Goal: Task Accomplishment & Management: Manage account settings

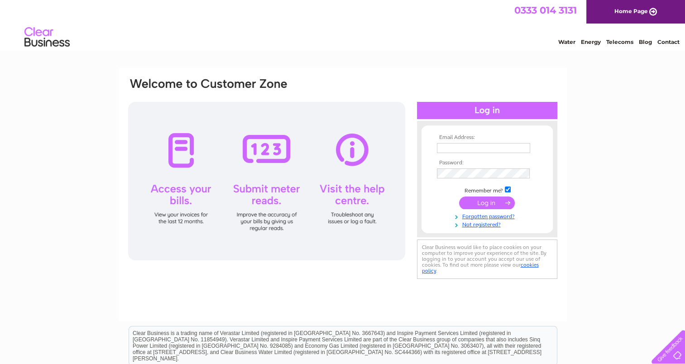
type input "info@thirlwellandco.co.uk"
click at [500, 203] on input "submit" at bounding box center [487, 202] width 56 height 13
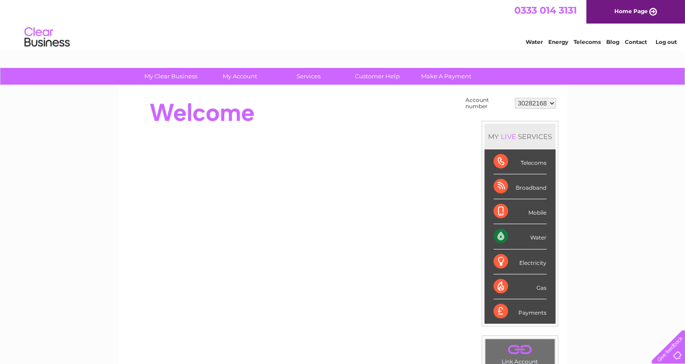
click at [527, 101] on select "30282168 30322836" at bounding box center [535, 103] width 41 height 11
click at [515, 98] on select "30282168 30322836" at bounding box center [535, 103] width 41 height 11
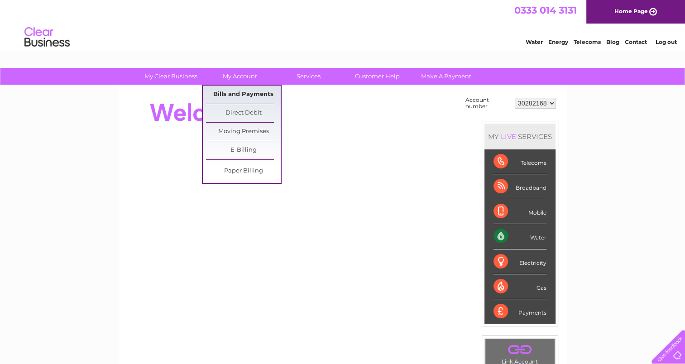
click at [245, 94] on link "Bills and Payments" at bounding box center [243, 95] width 75 height 18
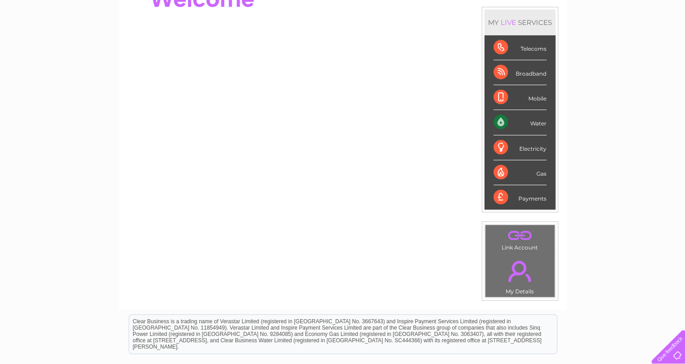
scroll to position [151, 0]
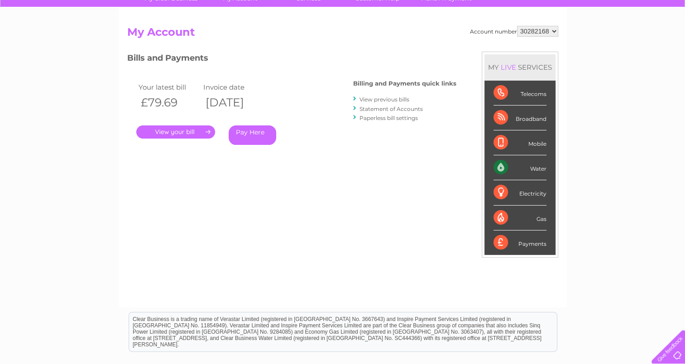
scroll to position [151, 0]
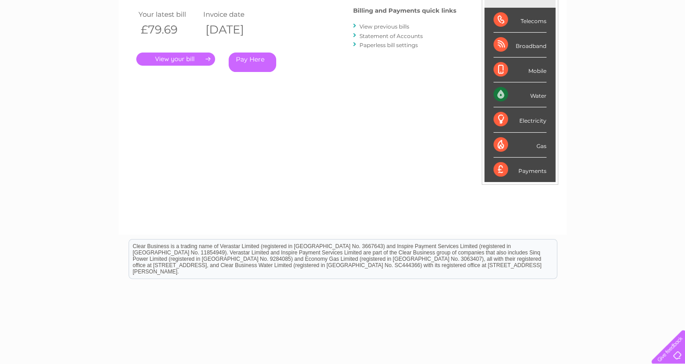
click at [369, 25] on link "View previous bills" at bounding box center [384, 26] width 50 height 7
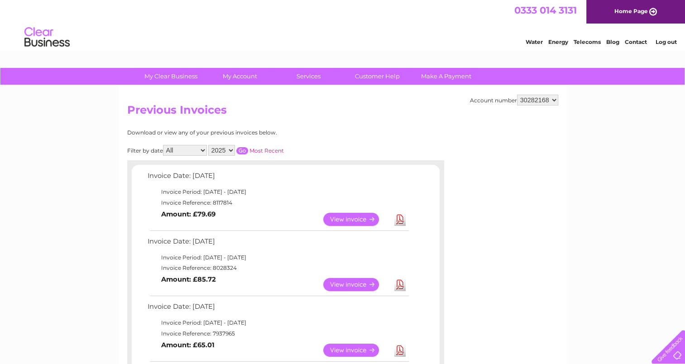
click at [525, 101] on select "30282168 30322836" at bounding box center [537, 100] width 41 height 11
select select "30322836"
click at [517, 95] on select "30282168 30322836" at bounding box center [537, 100] width 41 height 11
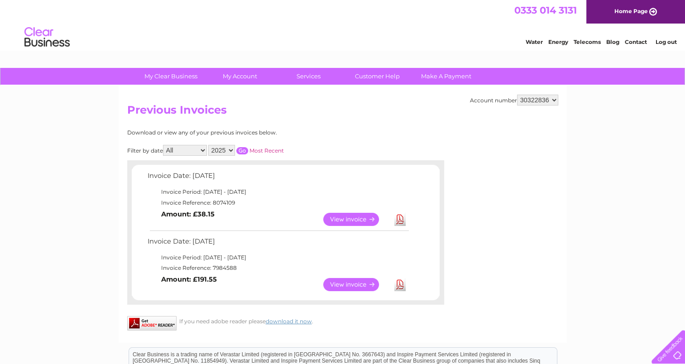
click at [343, 282] on link "View" at bounding box center [356, 284] width 67 height 13
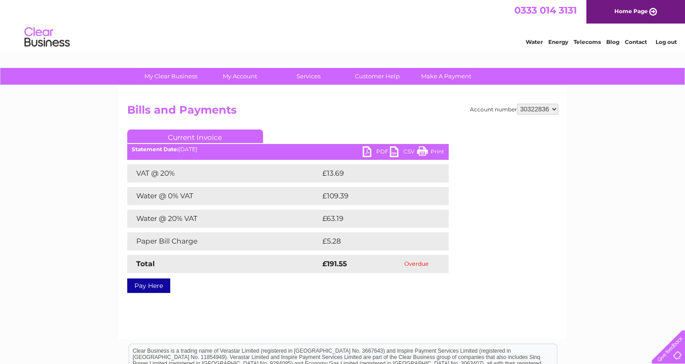
drag, startPoint x: 540, startPoint y: 110, endPoint x: 540, endPoint y: 115, distance: 5.0
click at [540, 110] on select "30282168 30322836" at bounding box center [537, 109] width 41 height 11
select select "30282168"
click at [517, 104] on select "30282168 30322836" at bounding box center [537, 109] width 41 height 11
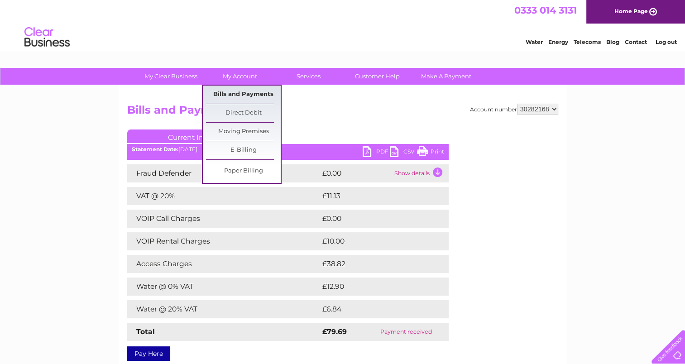
click at [246, 96] on link "Bills and Payments" at bounding box center [243, 95] width 75 height 18
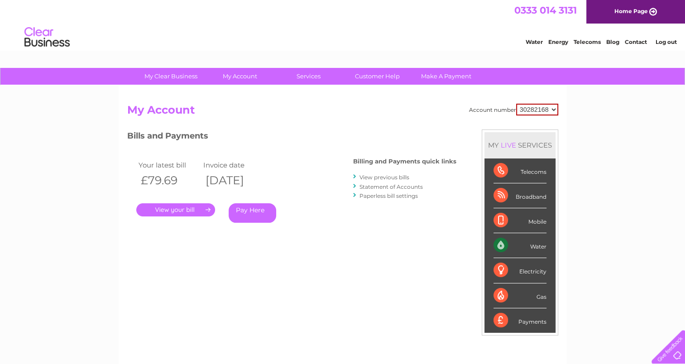
click at [535, 113] on select "30282168 30322836" at bounding box center [537, 110] width 42 height 12
select select "30322836"
click at [516, 104] on select "30282168 30322836" at bounding box center [537, 110] width 42 height 12
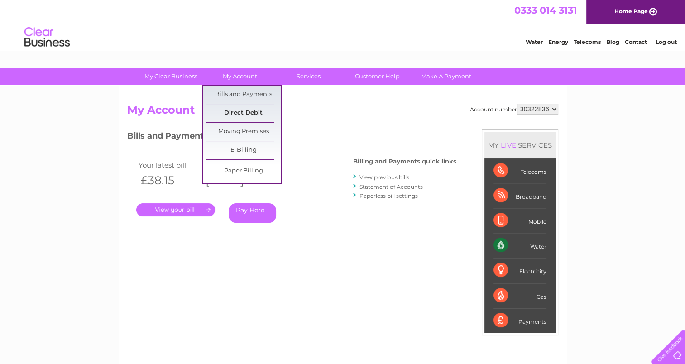
click at [236, 112] on link "Direct Debit" at bounding box center [243, 113] width 75 height 18
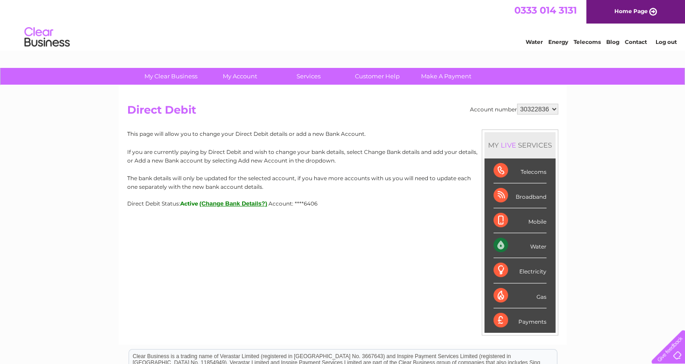
scroll to position [75, 0]
